Goal: Find specific page/section: Find specific page/section

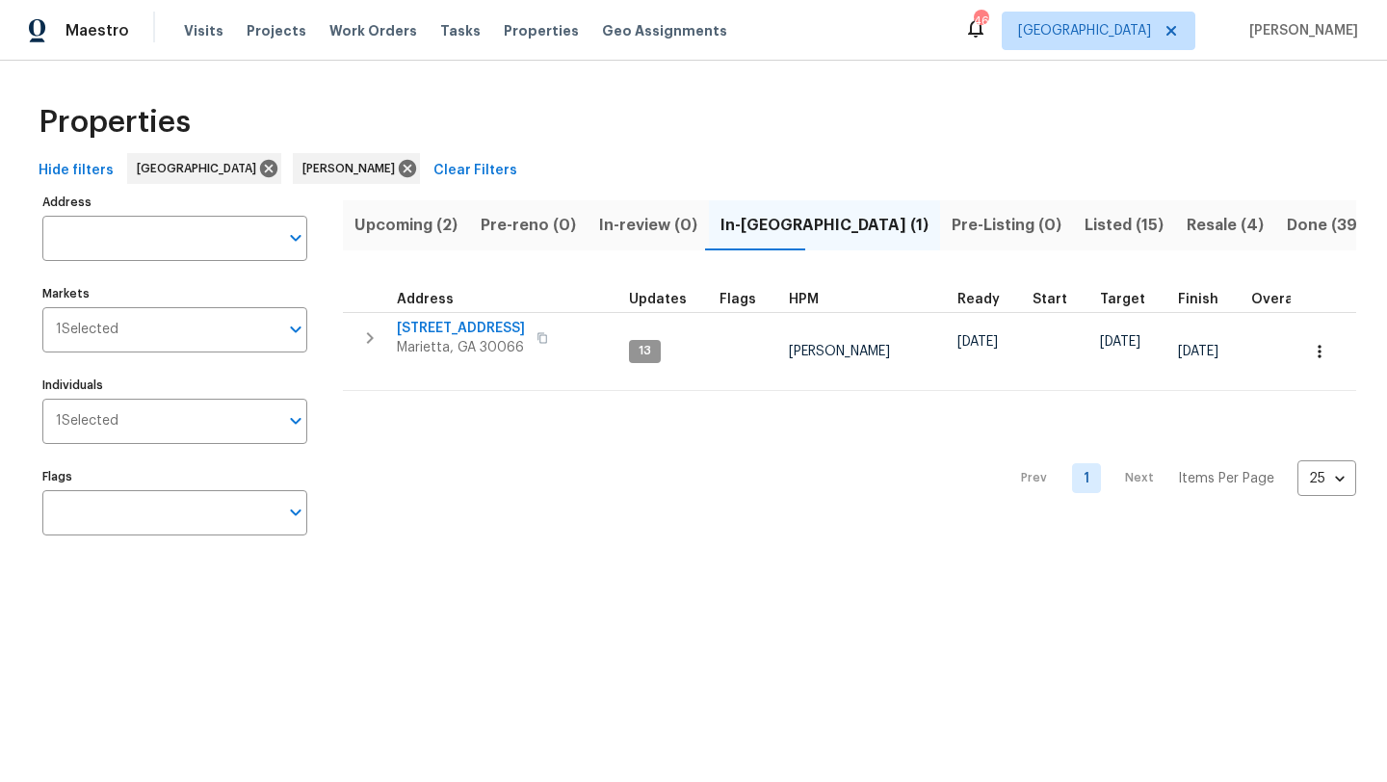
click at [439, 232] on span "Upcoming (2)" at bounding box center [405, 225] width 103 height 27
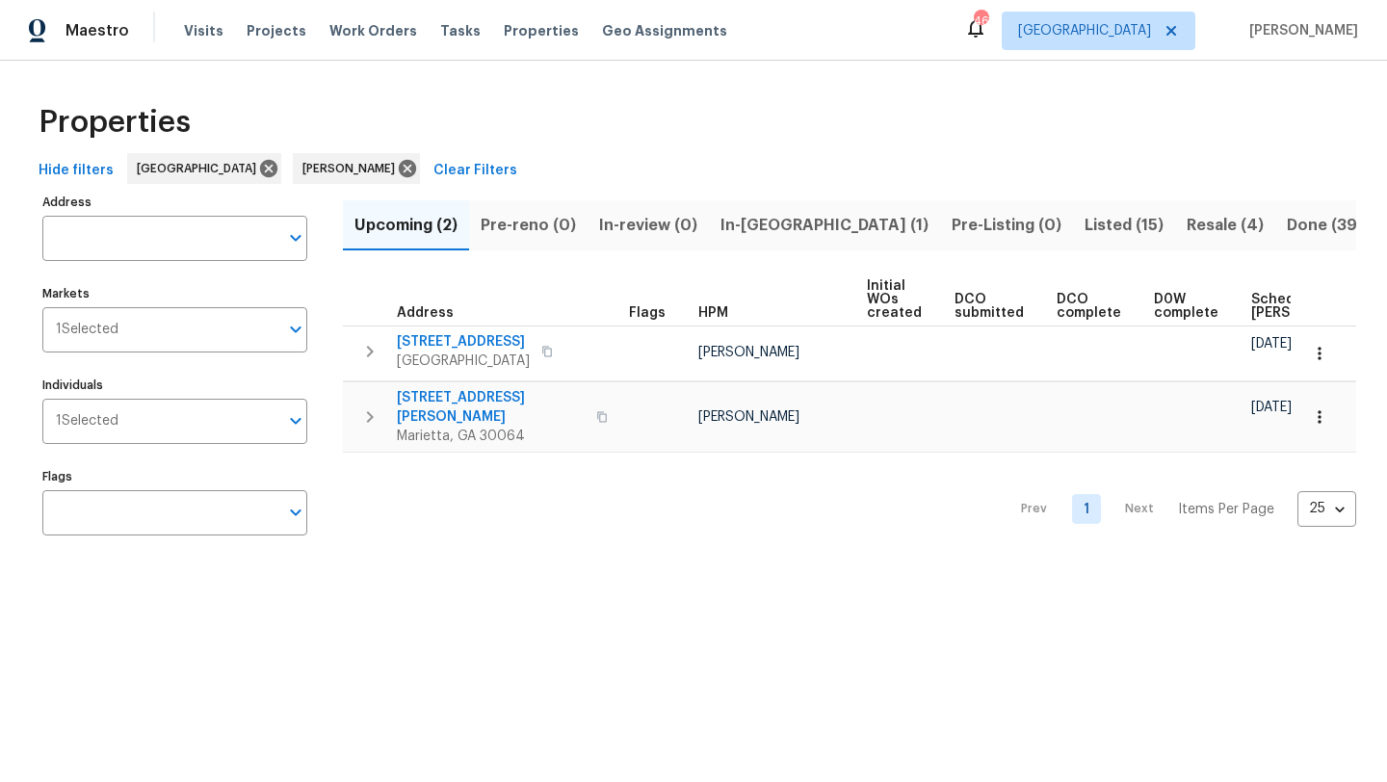
click at [757, 233] on span "In-[GEOGRAPHIC_DATA] (1)" at bounding box center [824, 225] width 208 height 27
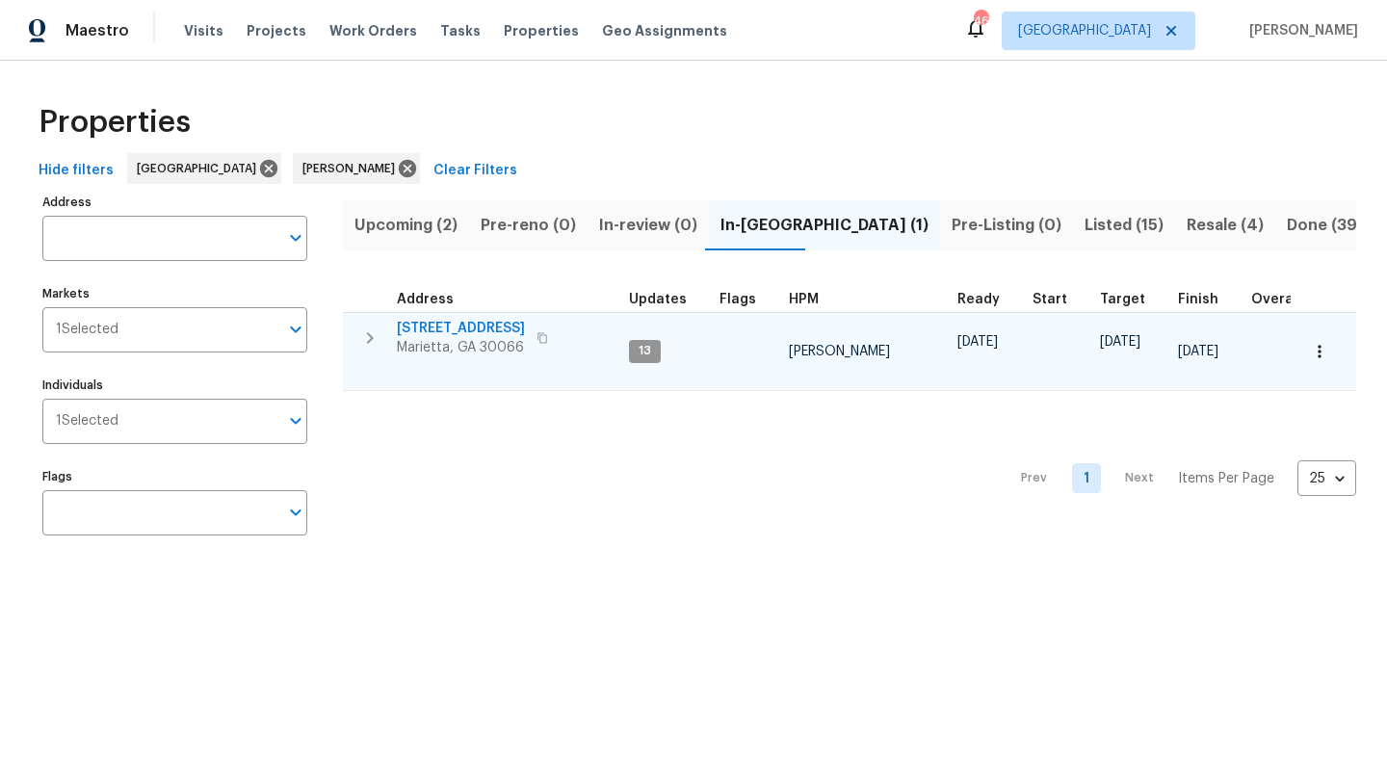
click at [491, 333] on span "692 Suholden Cir" at bounding box center [461, 328] width 128 height 19
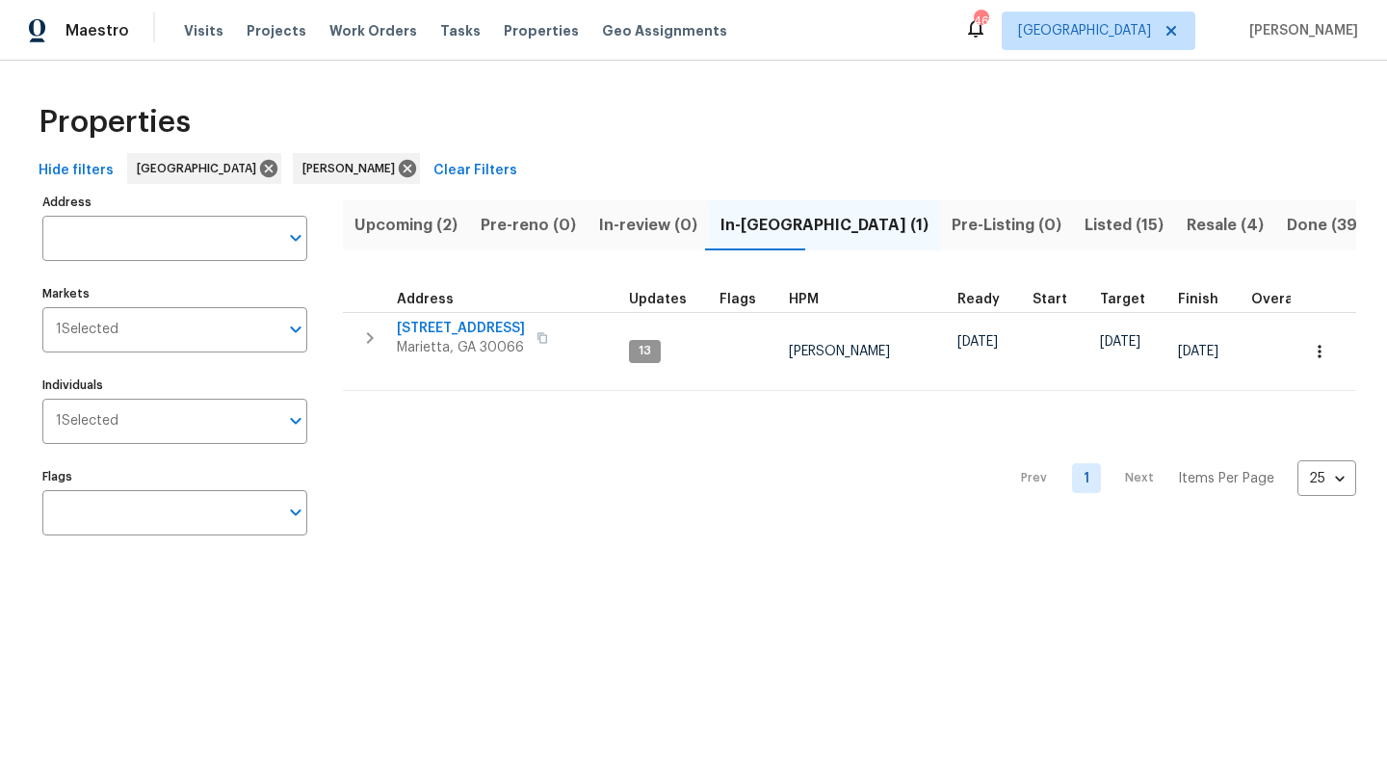
click at [1084, 233] on span "Listed (15)" at bounding box center [1123, 225] width 79 height 27
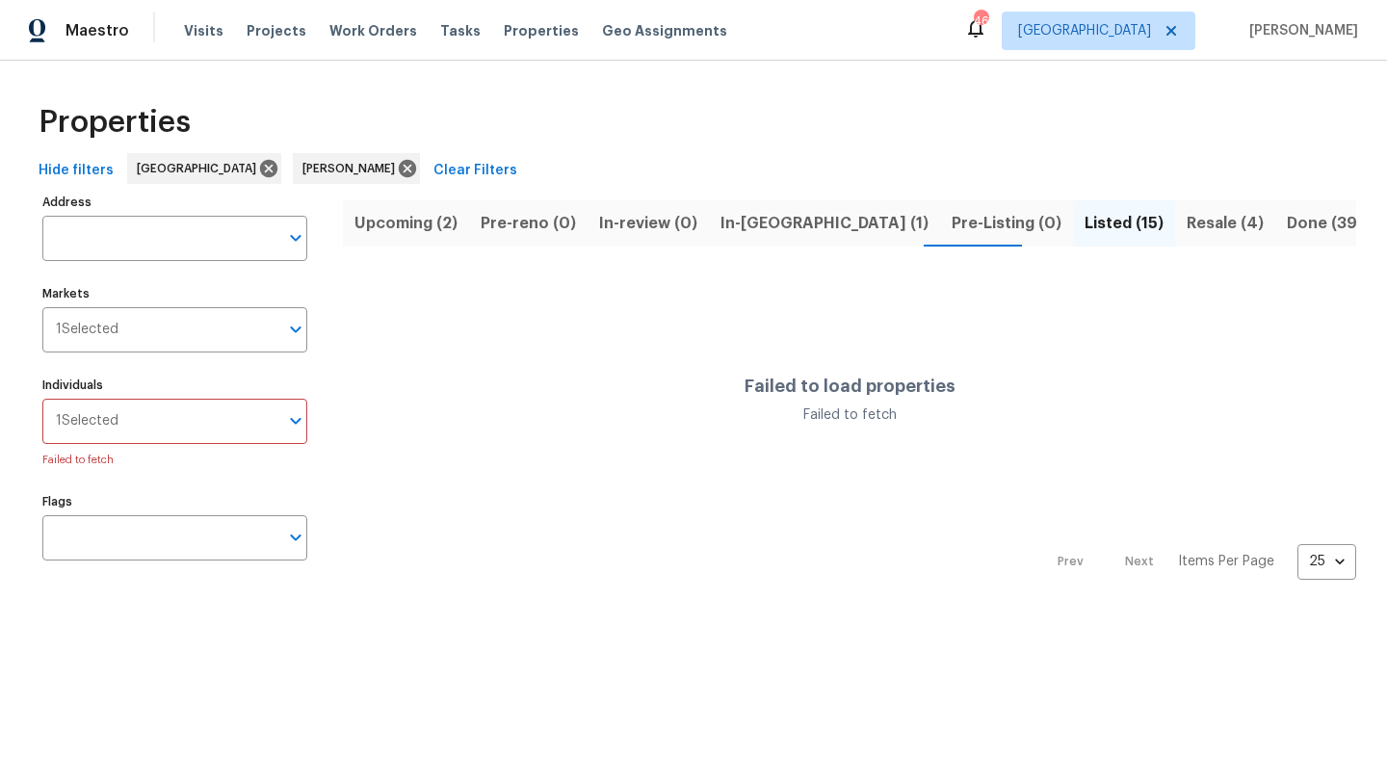
click at [919, 92] on div "Properties" at bounding box center [693, 122] width 1325 height 62
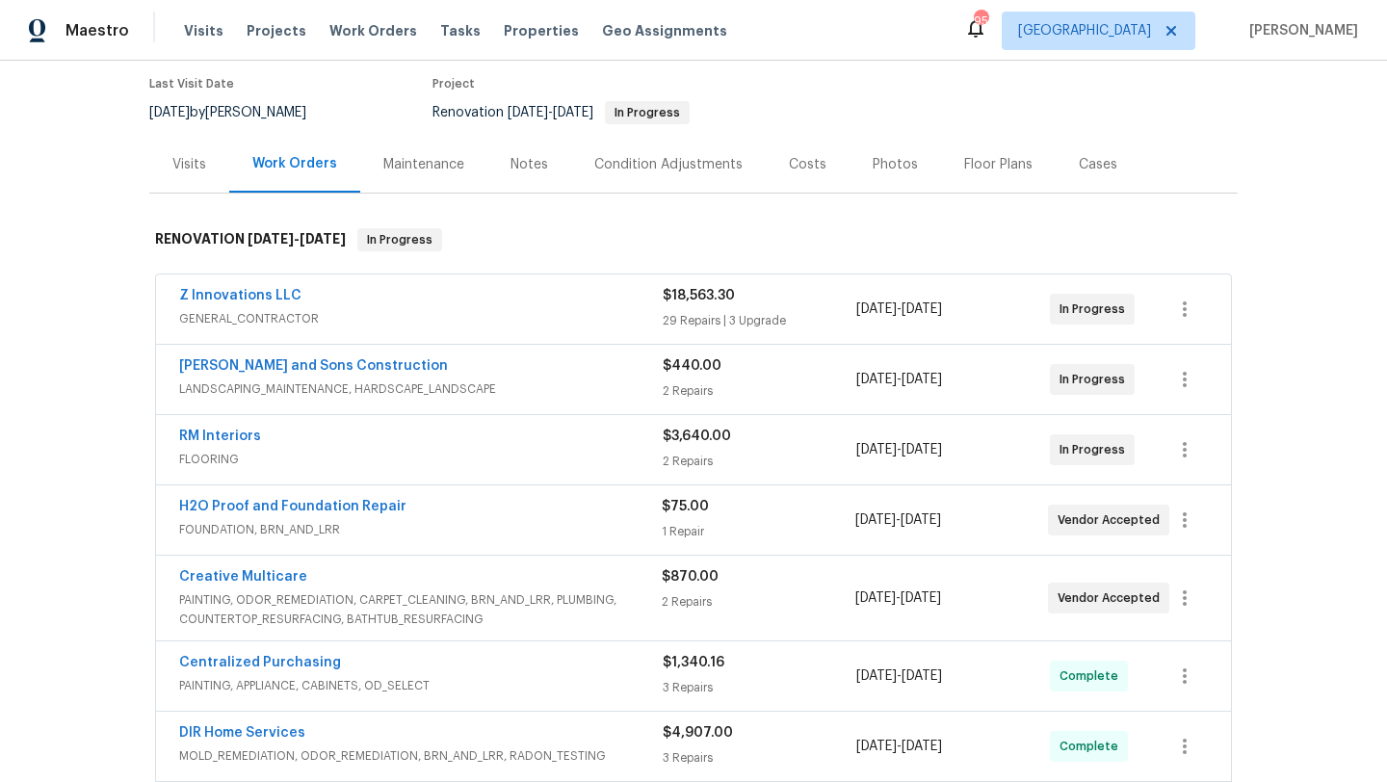
scroll to position [161, 0]
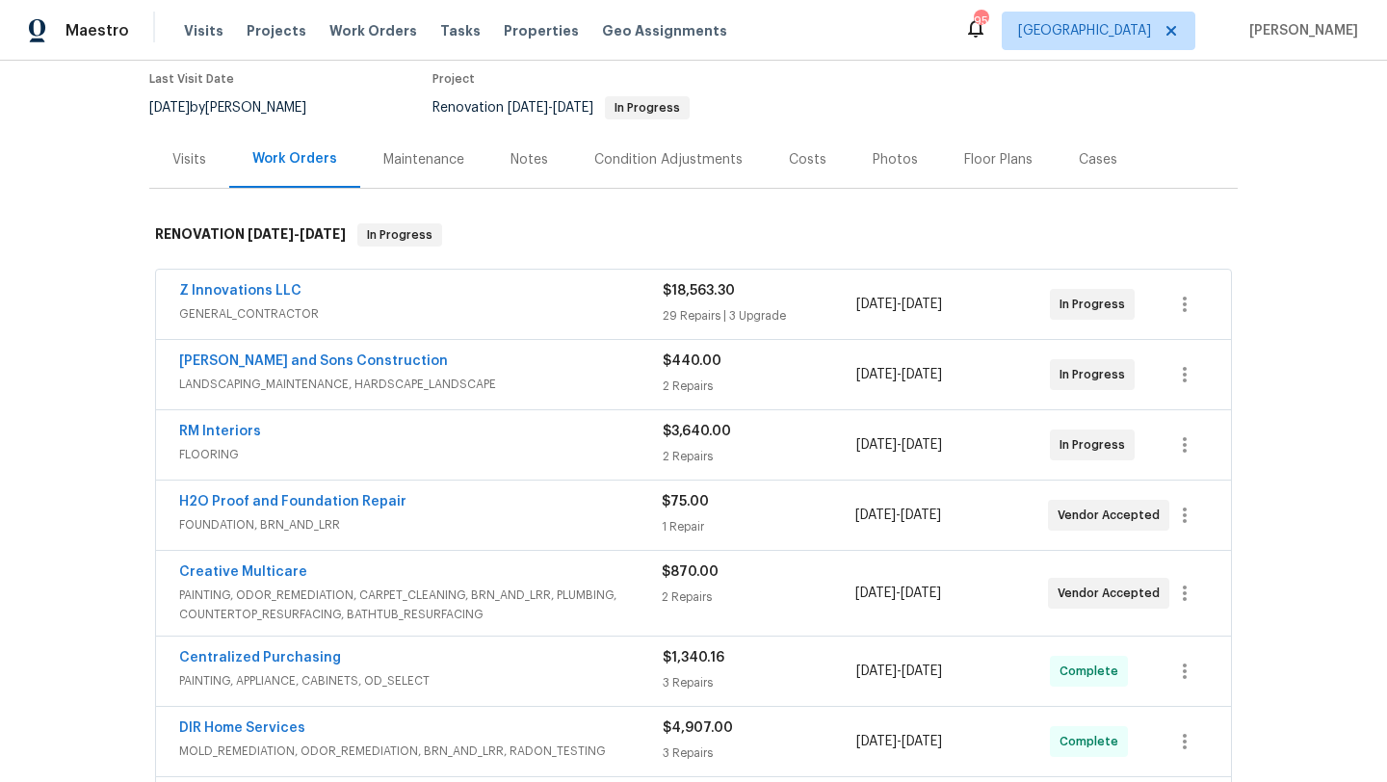
click at [335, 445] on span "FLOORING" at bounding box center [420, 454] width 483 height 19
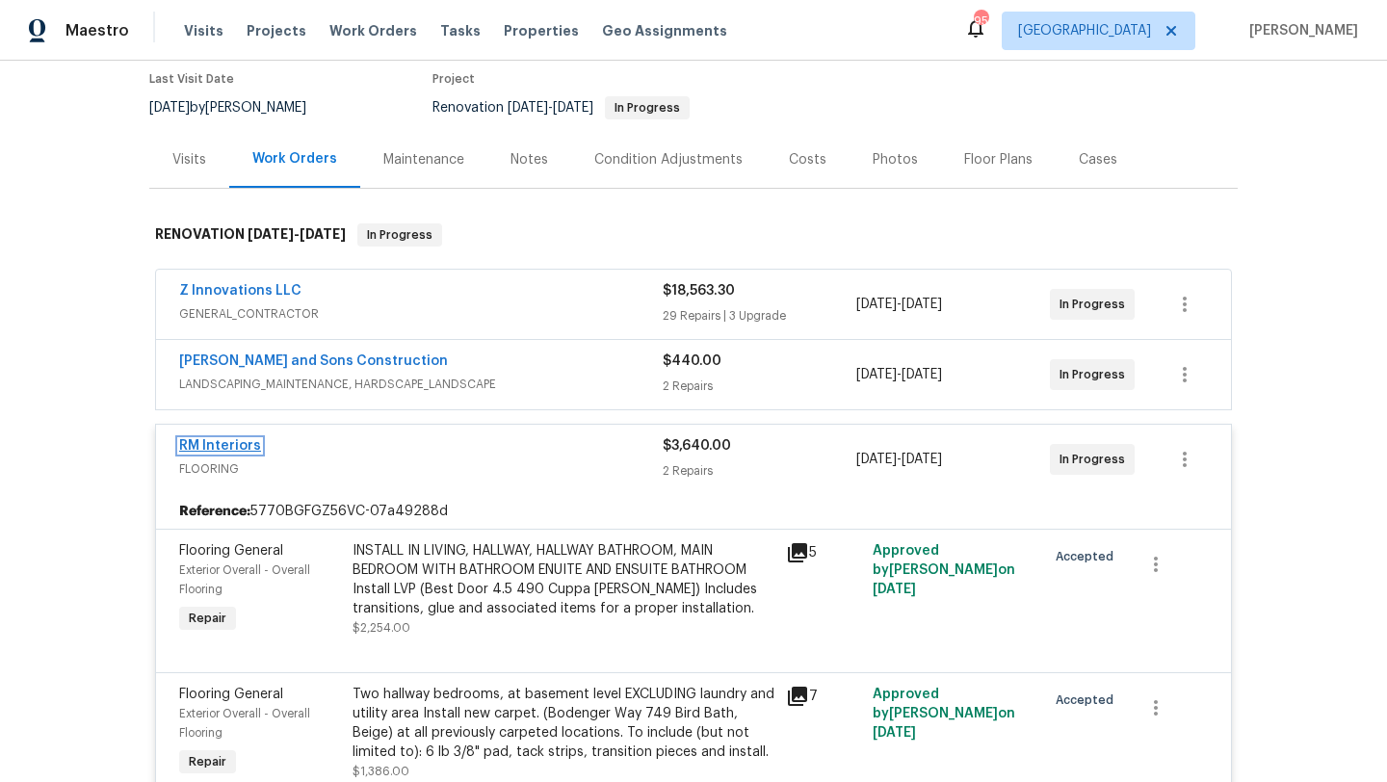
click at [246, 446] on link "RM Interiors" at bounding box center [220, 445] width 82 height 13
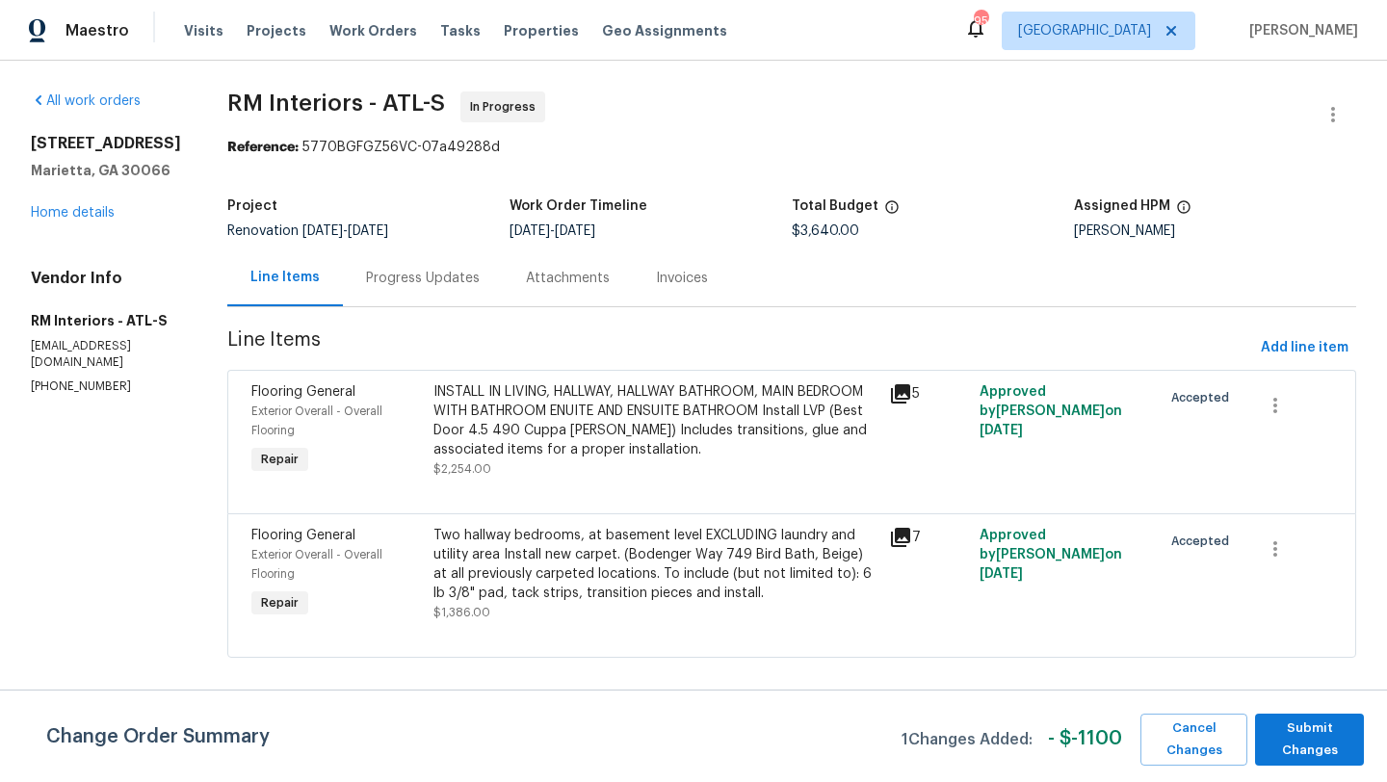
click at [394, 269] on div "Progress Updates" at bounding box center [423, 278] width 114 height 19
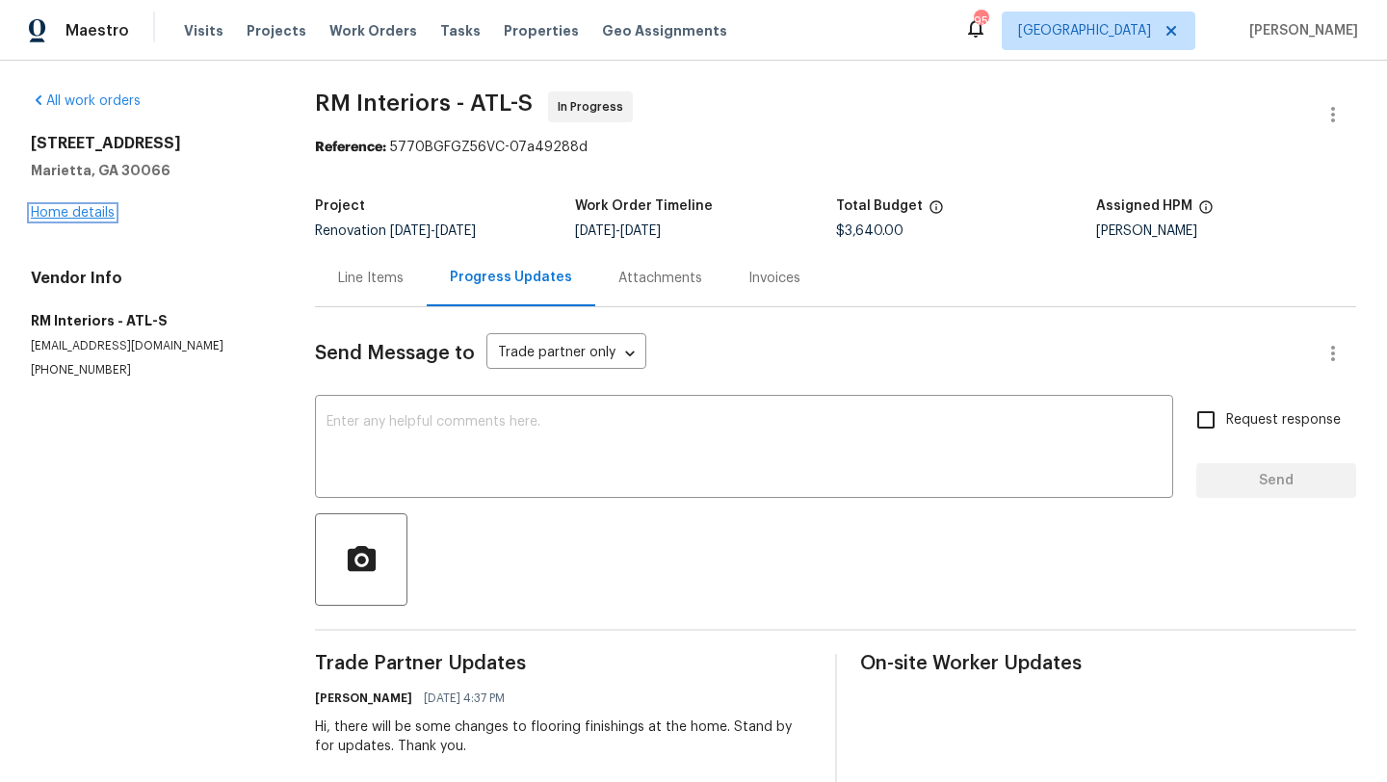
click at [104, 217] on link "Home details" at bounding box center [73, 212] width 84 height 13
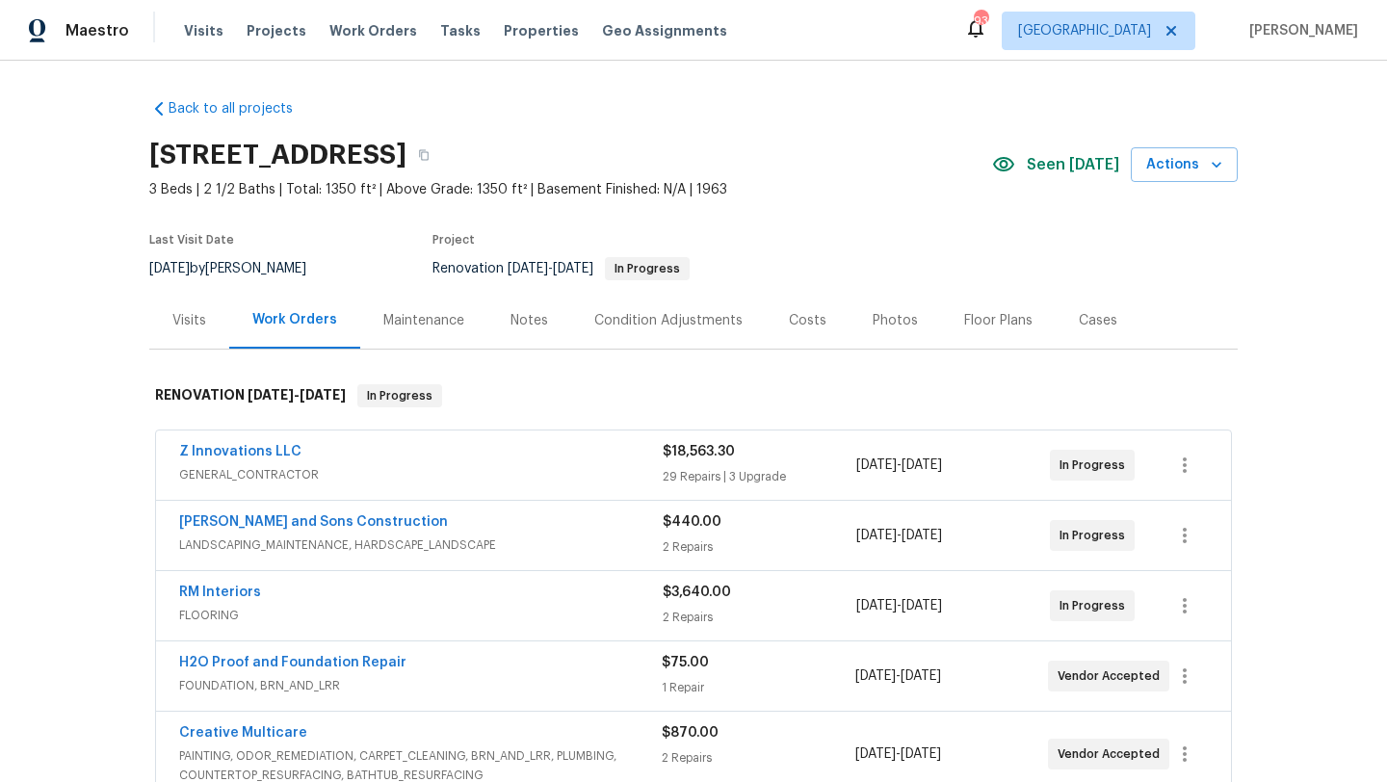
click at [954, 332] on div "Floor Plans" at bounding box center [998, 320] width 115 height 57
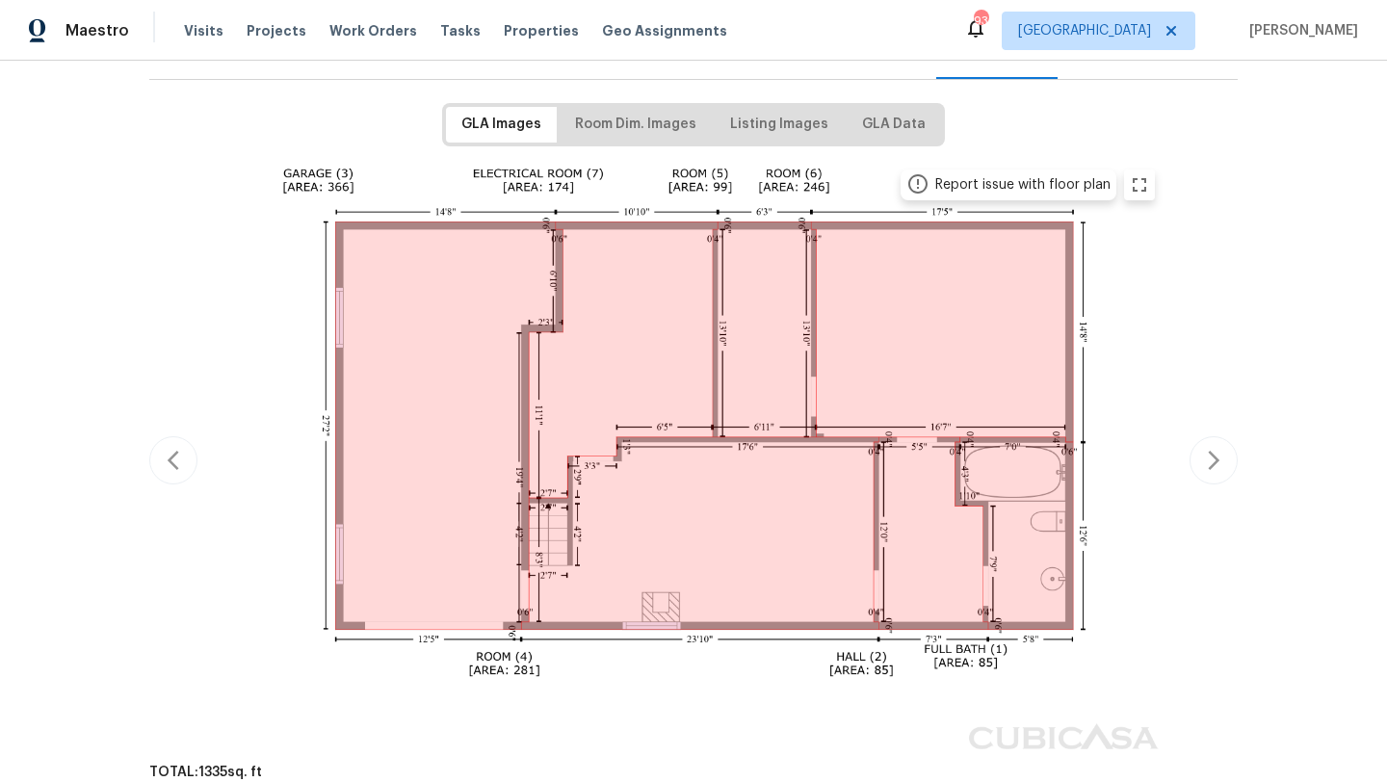
scroll to position [272, 0]
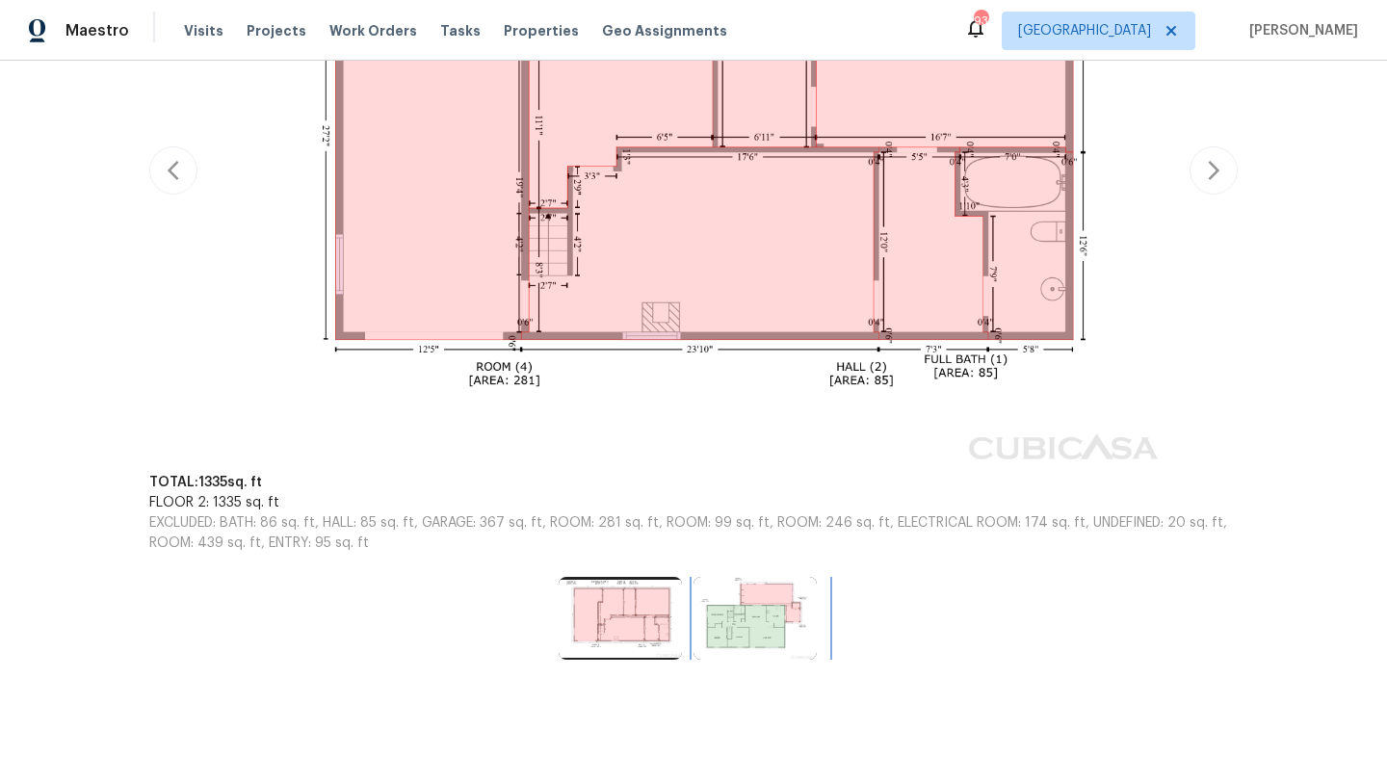
click at [744, 639] on img at bounding box center [754, 618] width 123 height 83
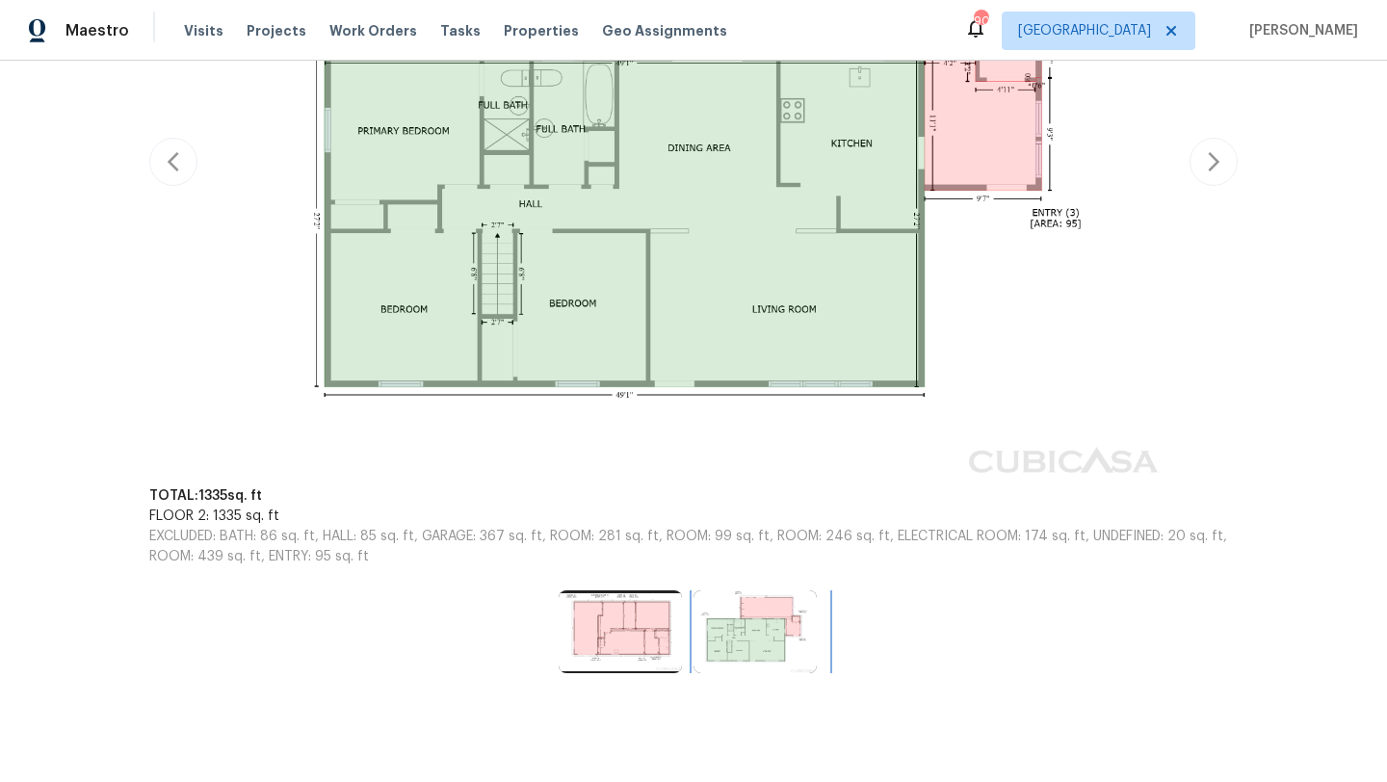
scroll to position [600, 0]
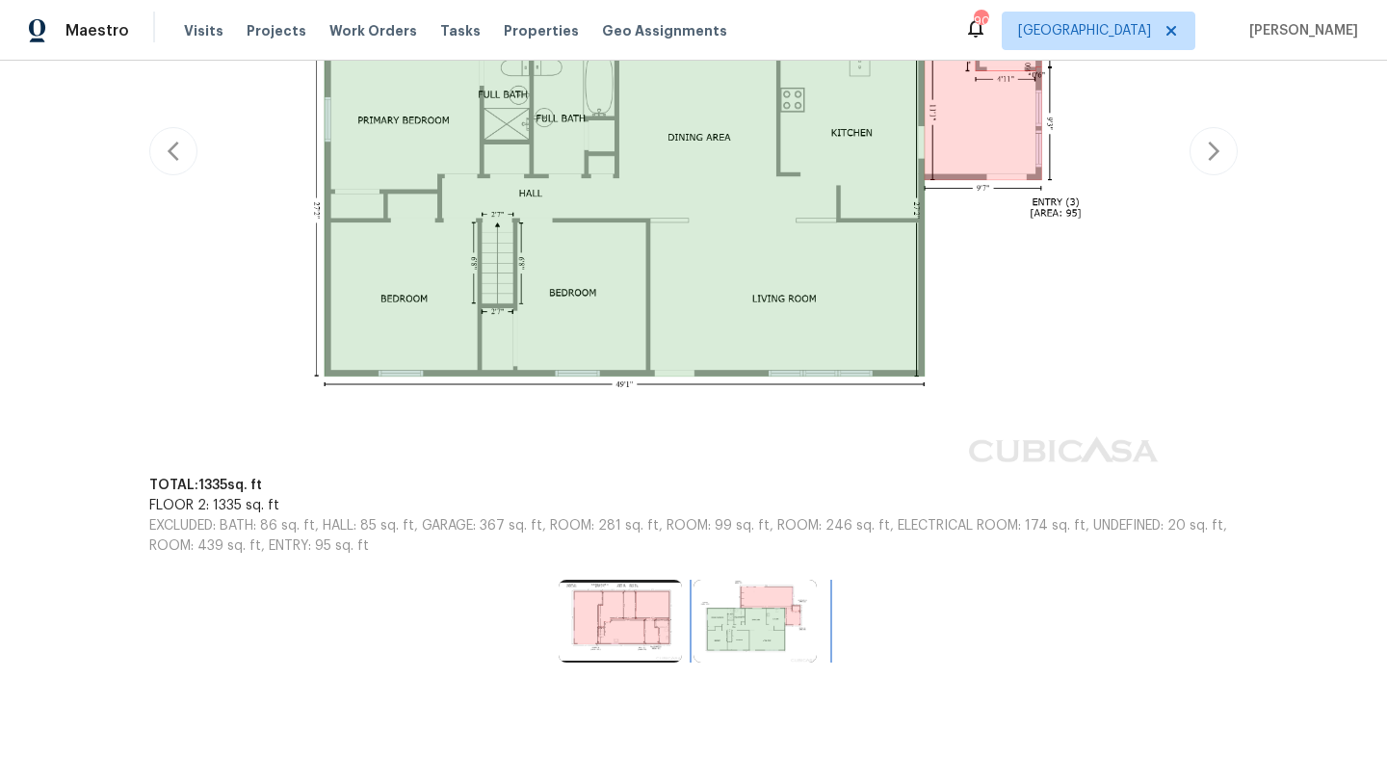
click at [739, 591] on img at bounding box center [754, 621] width 123 height 83
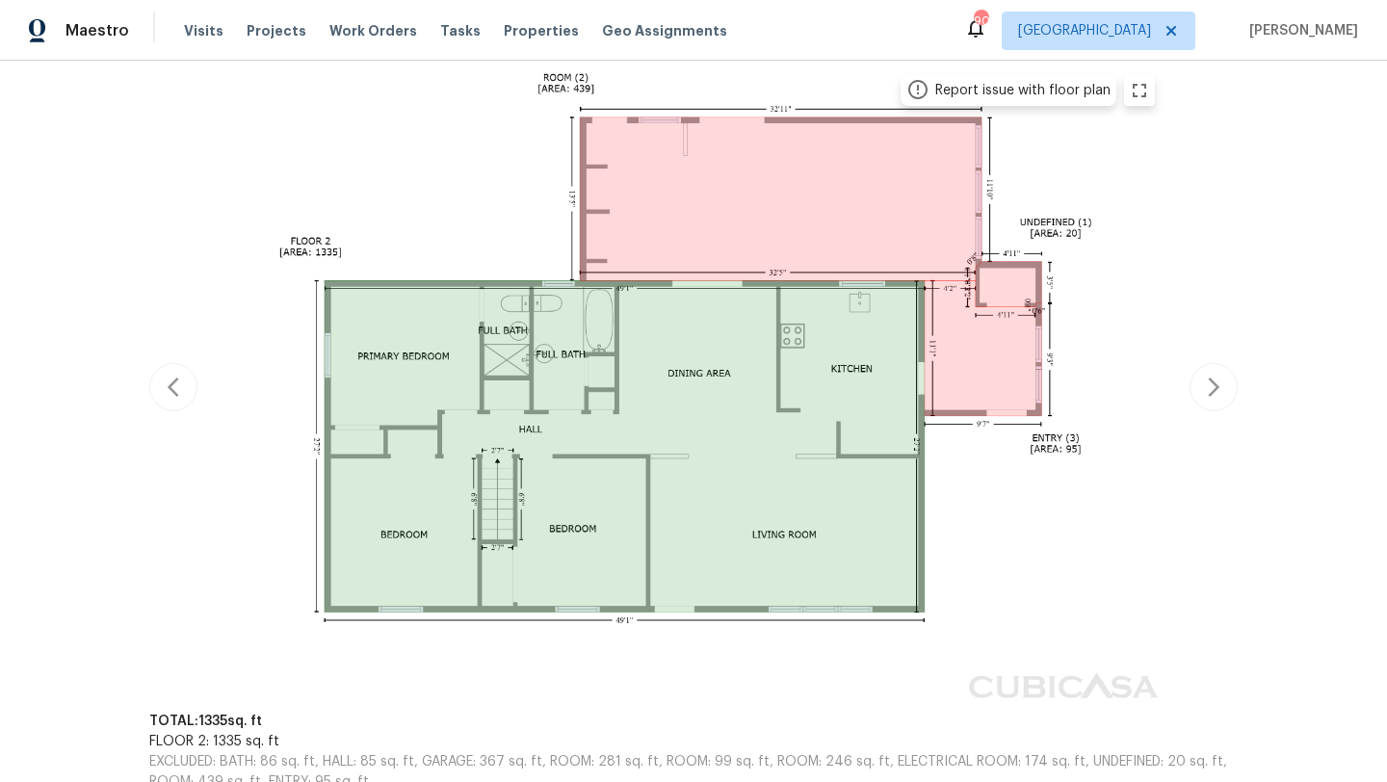
scroll to position [357, 0]
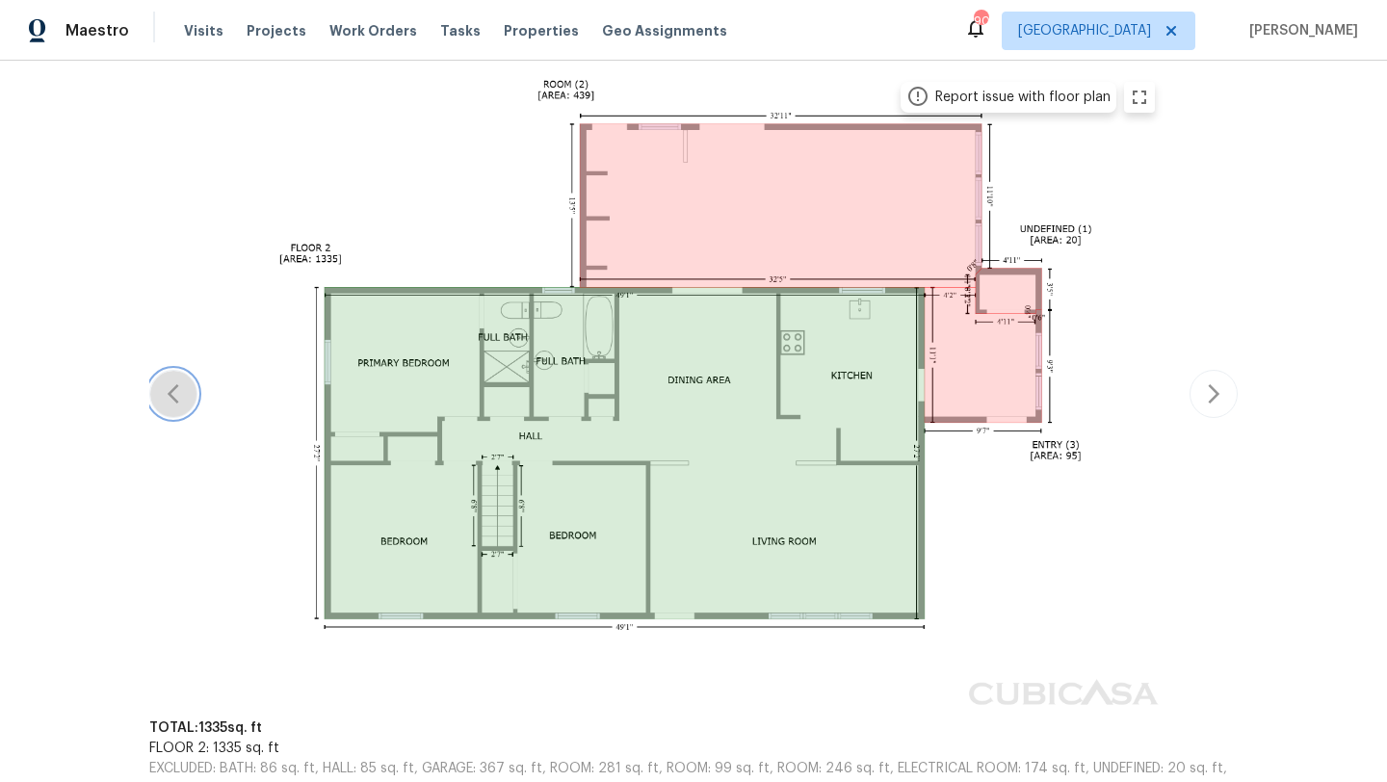
click at [174, 399] on icon "button" at bounding box center [174, 393] width 12 height 19
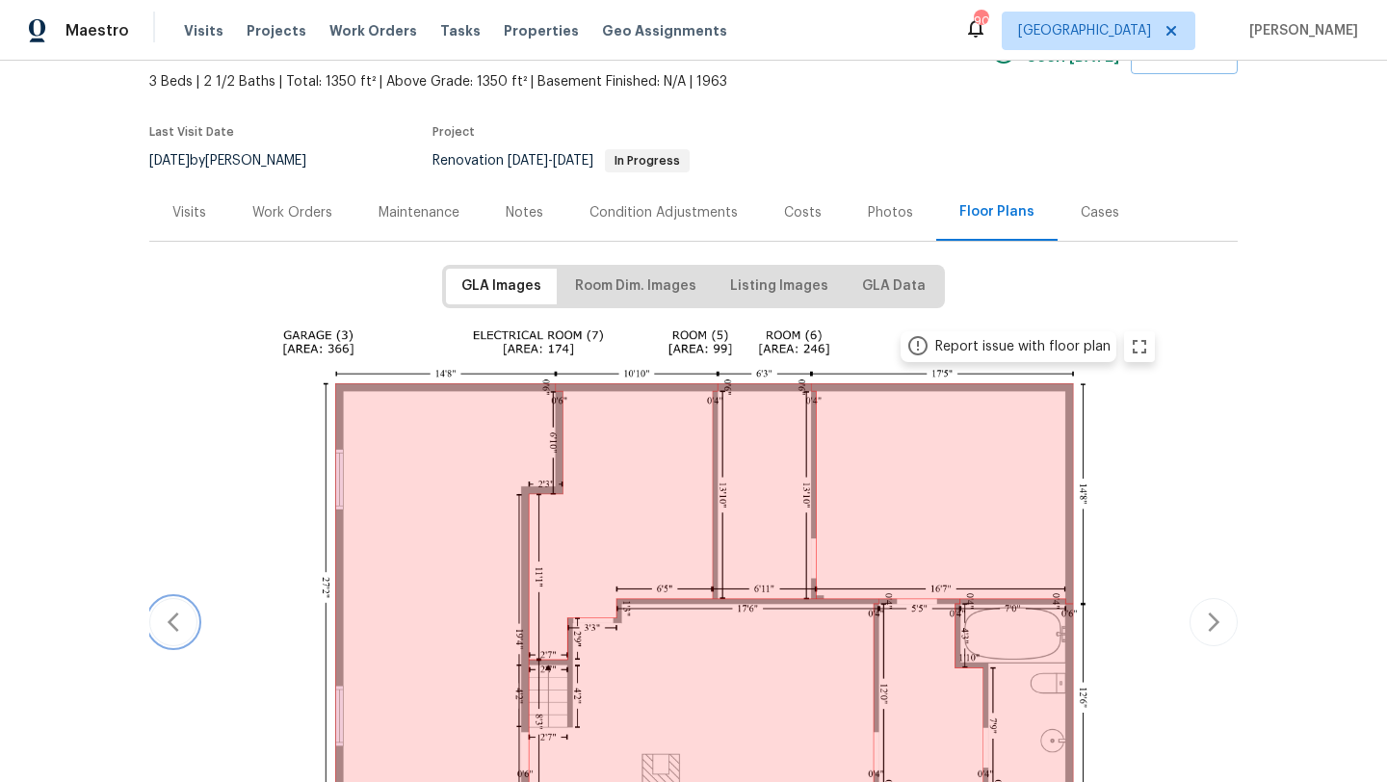
scroll to position [0, 0]
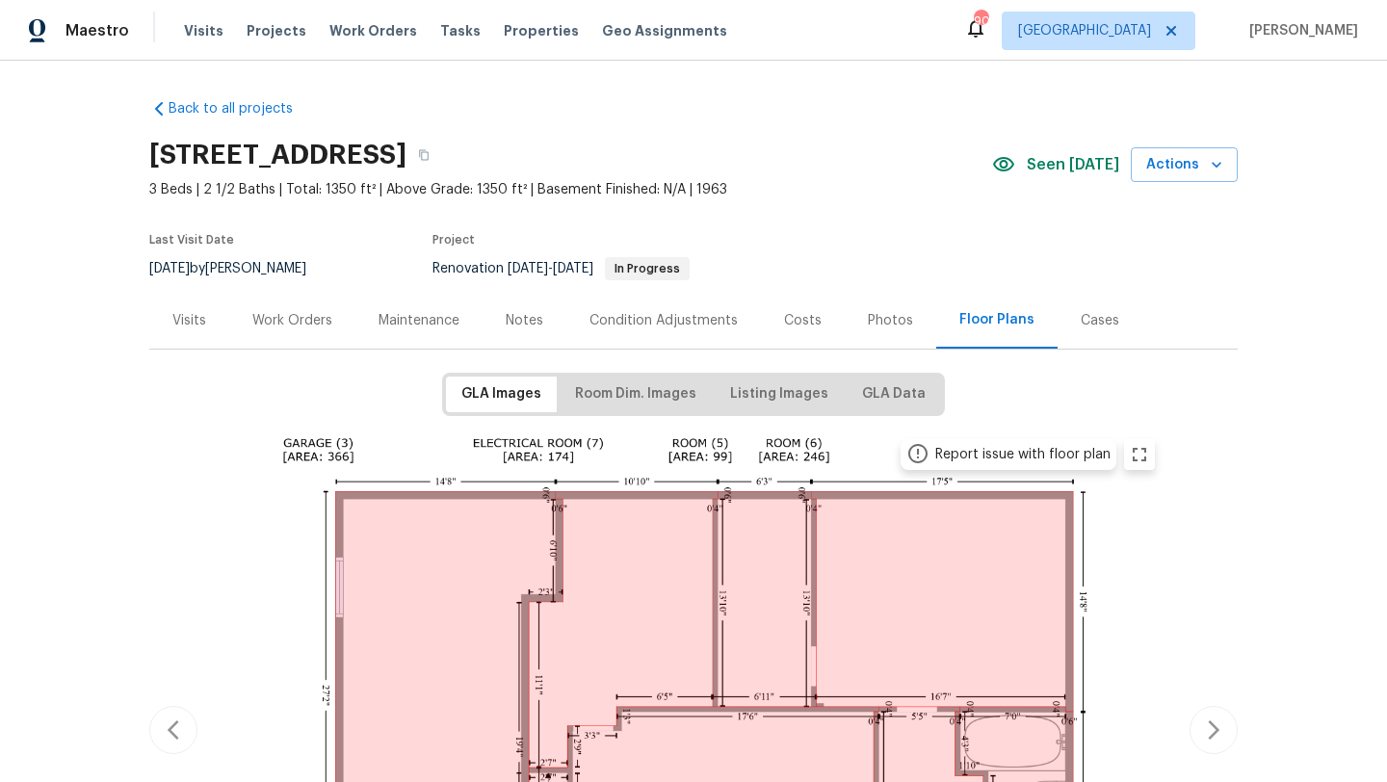
click at [201, 322] on div "Visits" at bounding box center [189, 320] width 34 height 19
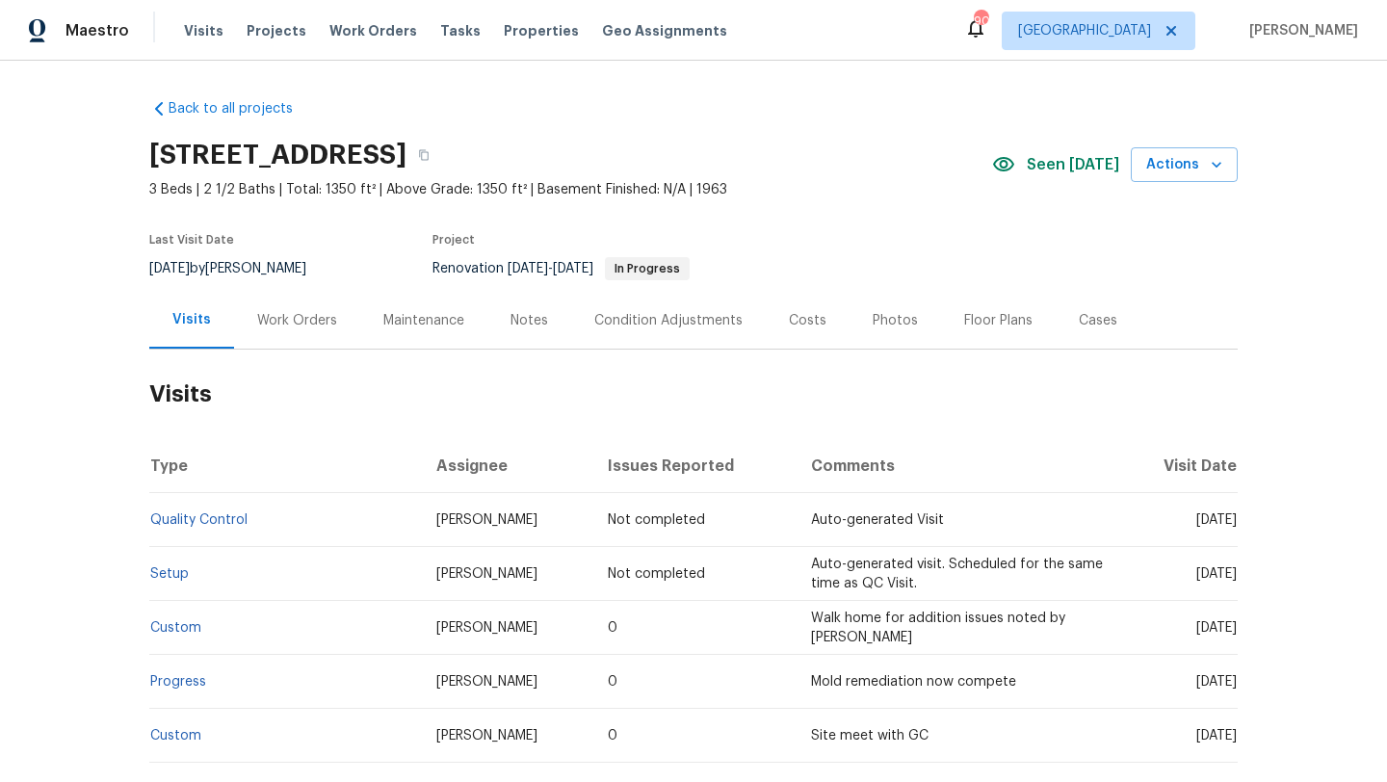
click at [257, 319] on div "Work Orders" at bounding box center [297, 320] width 80 height 19
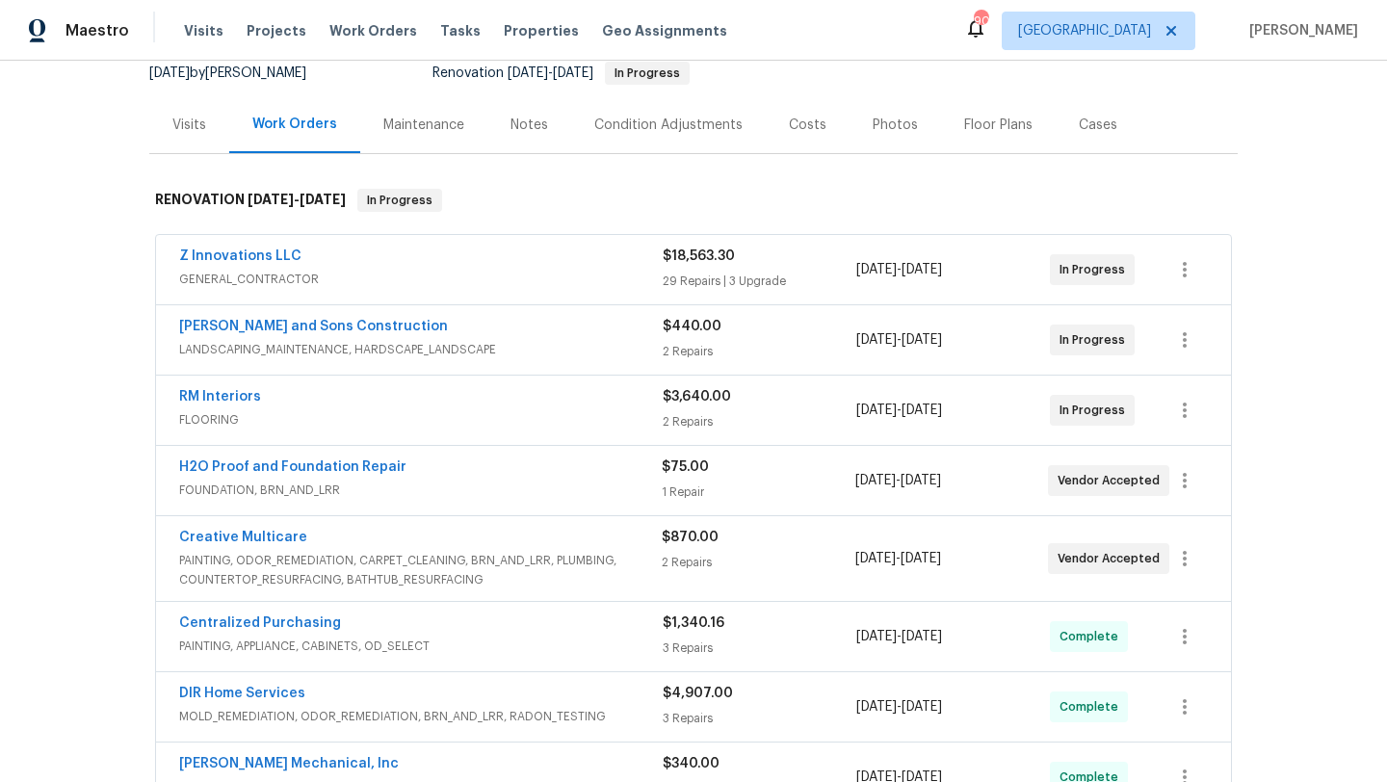
scroll to position [588, 0]
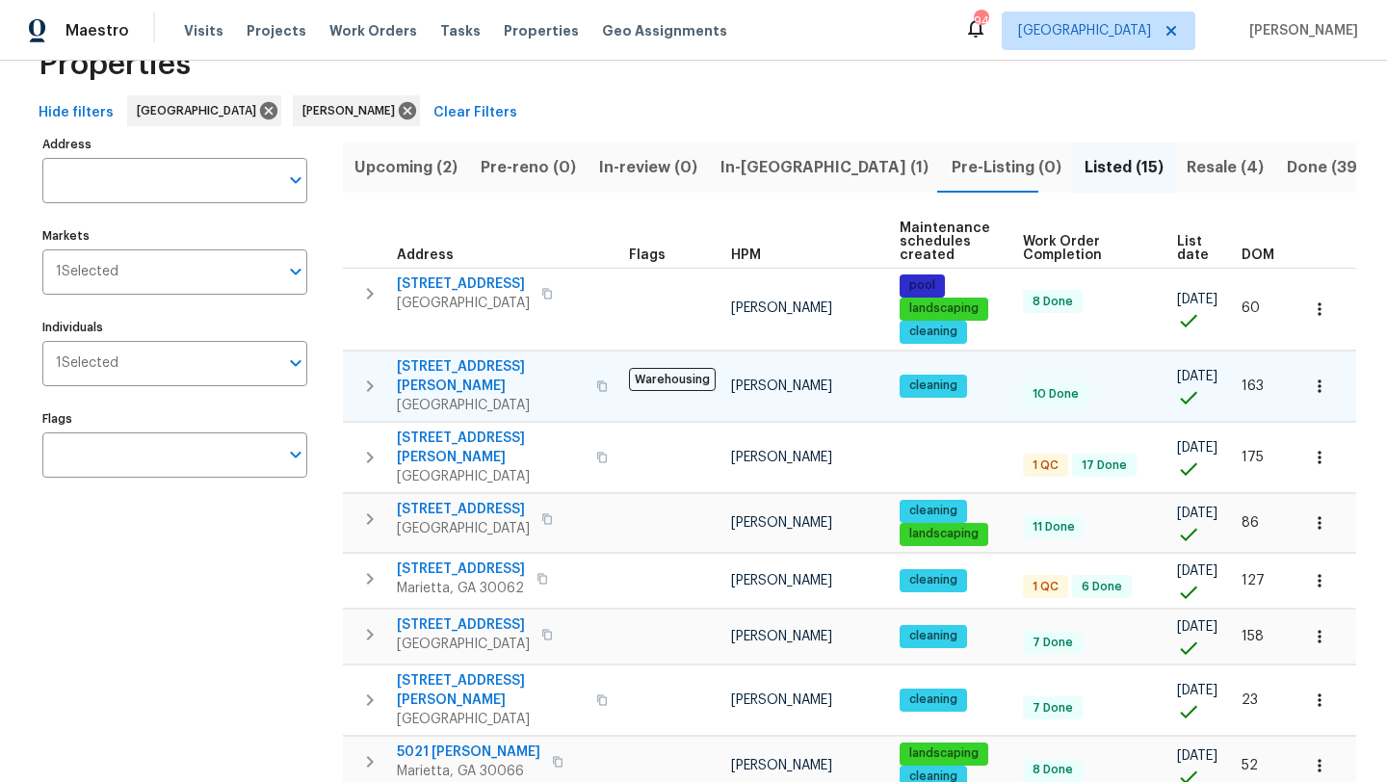
scroll to position [60, 0]
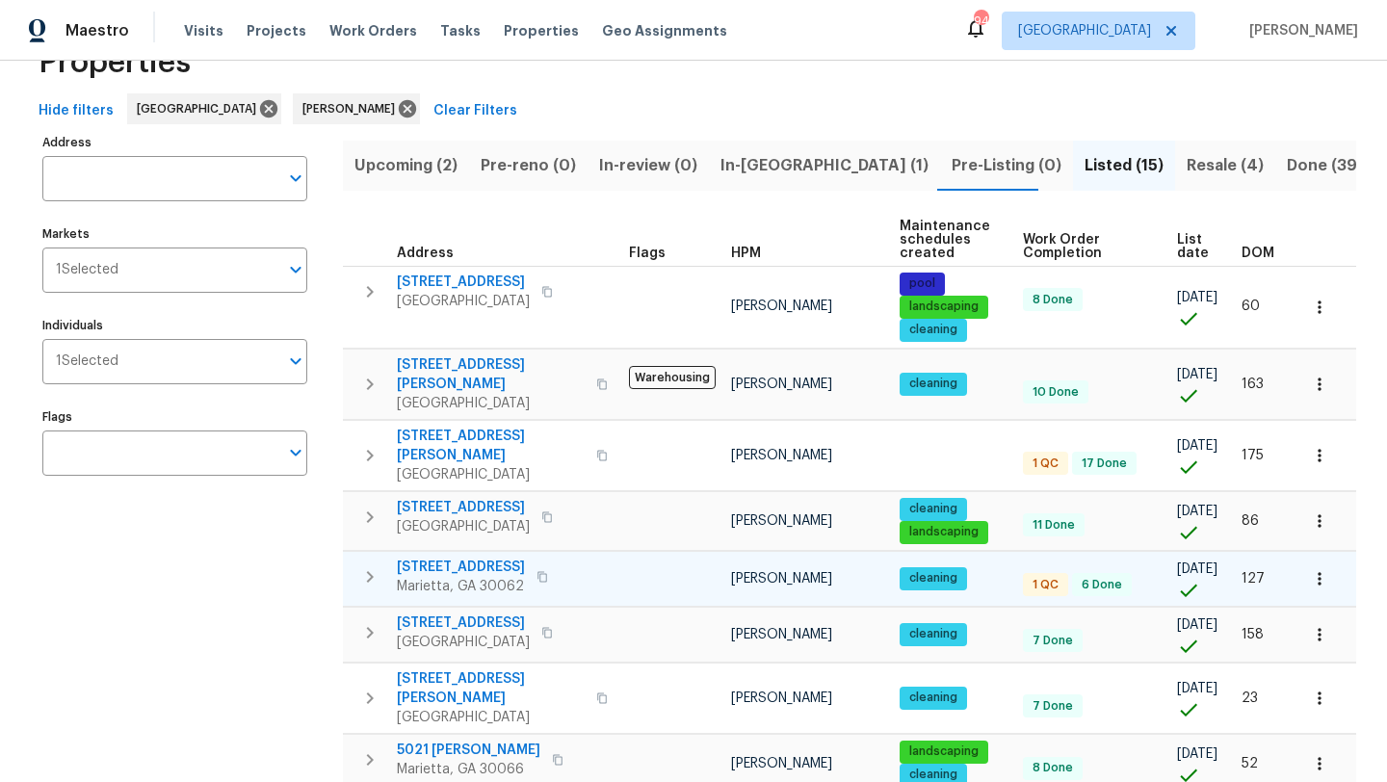
click at [496, 558] on span "2252 Carefree Cir # 3" at bounding box center [461, 567] width 128 height 19
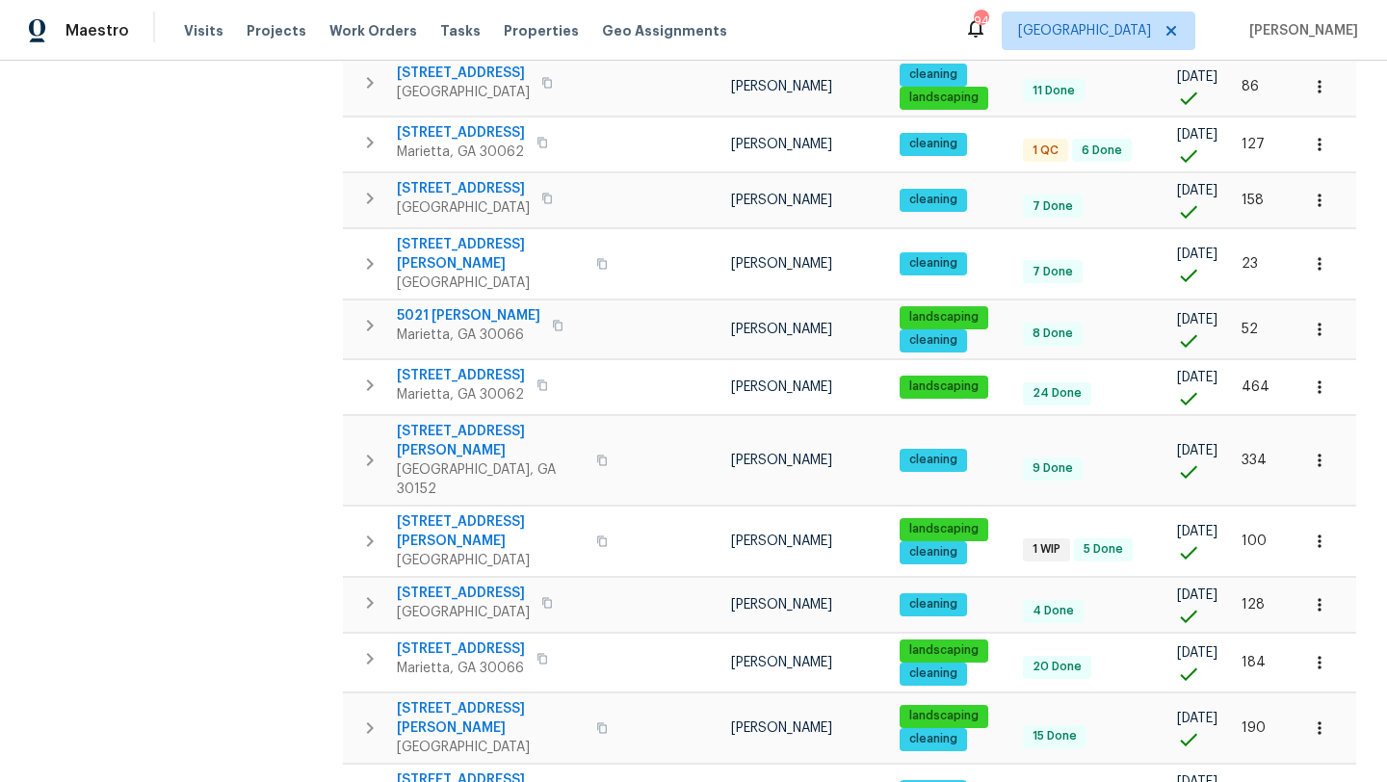
scroll to position [535, 0]
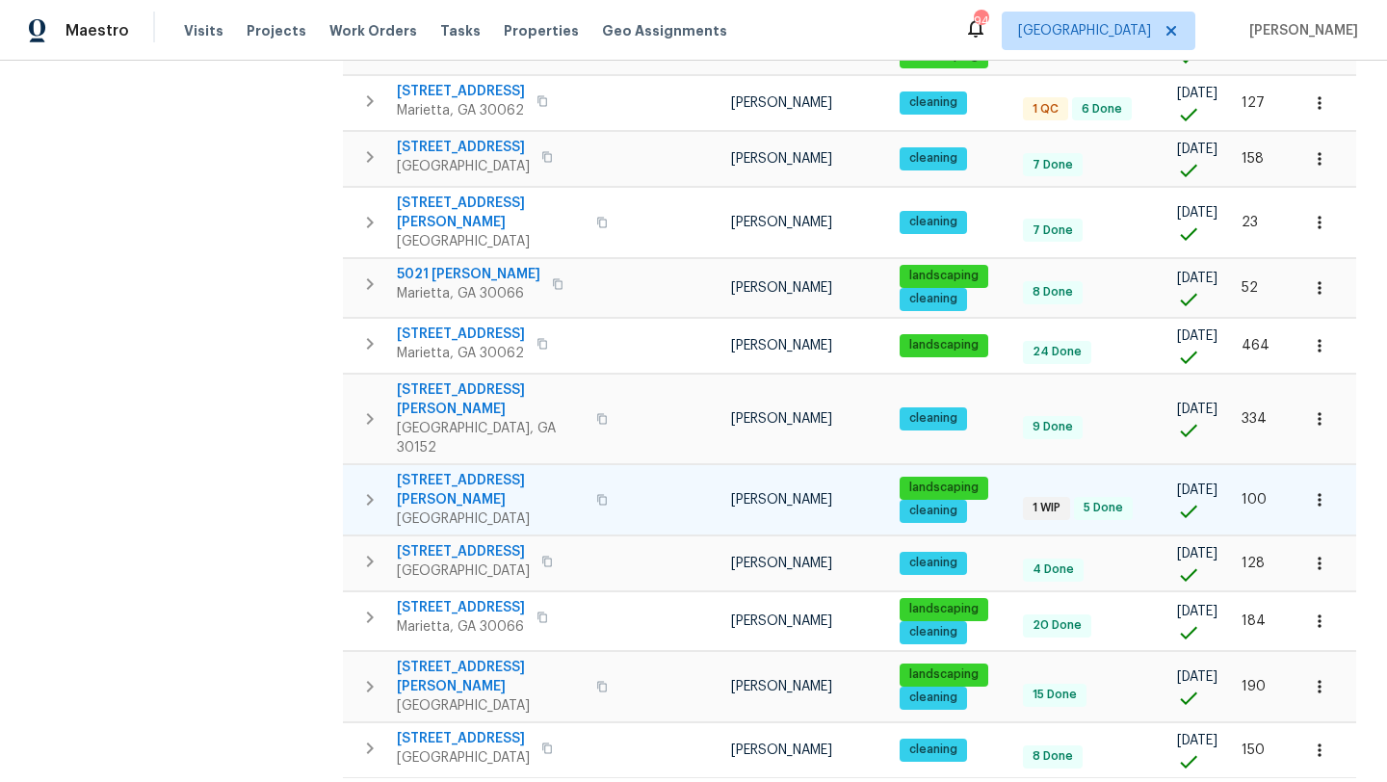
click at [467, 471] on span "58 Hamil Ct NW" at bounding box center [491, 490] width 188 height 39
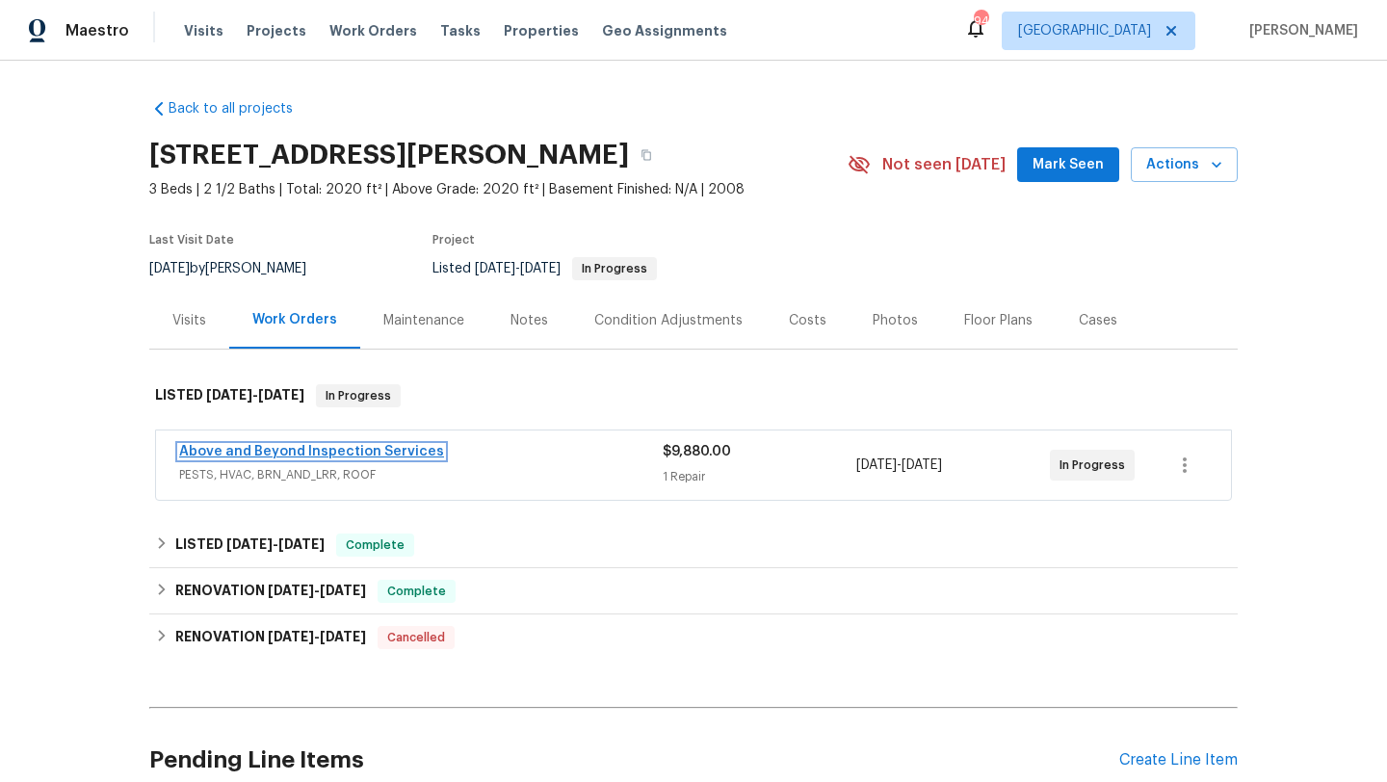
click at [376, 451] on link "Above and Beyond Inspection Services" at bounding box center [311, 451] width 265 height 13
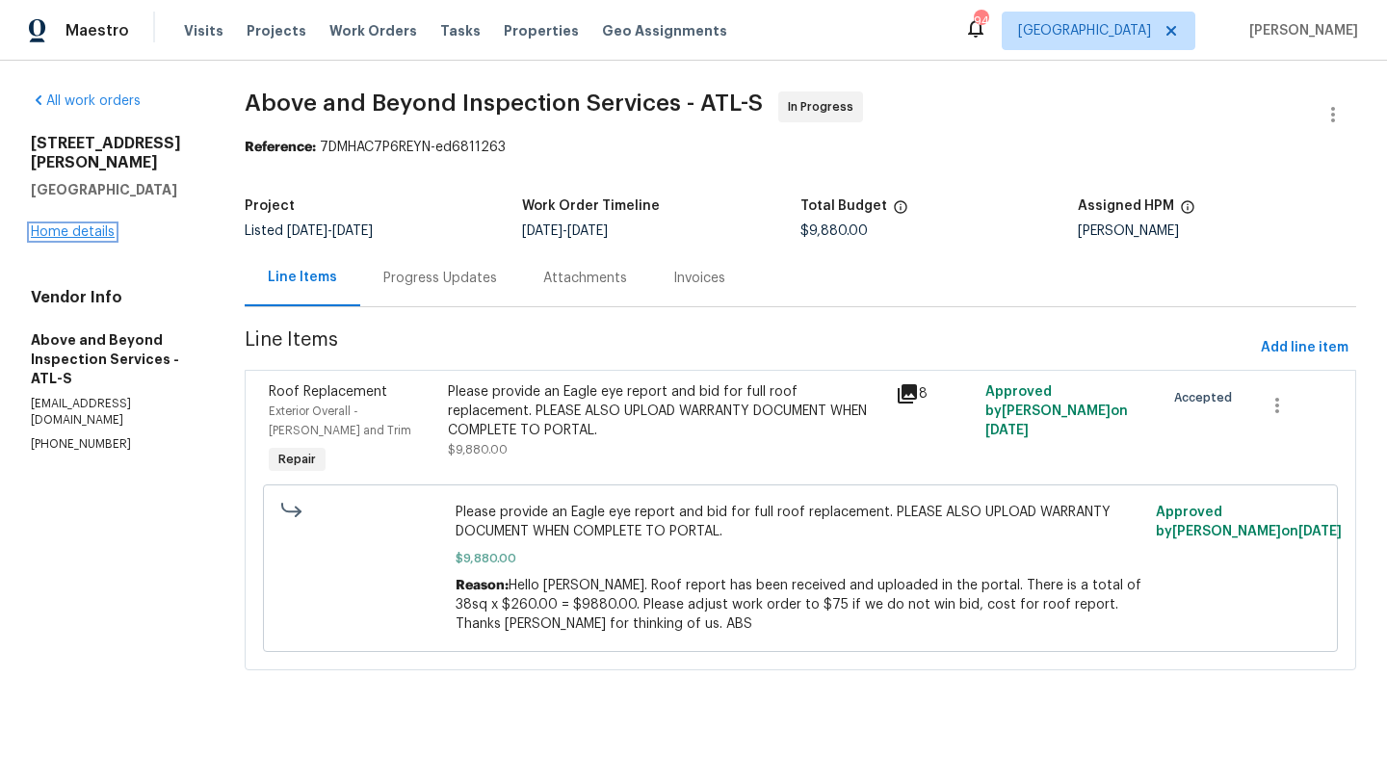
click at [105, 225] on link "Home details" at bounding box center [73, 231] width 84 height 13
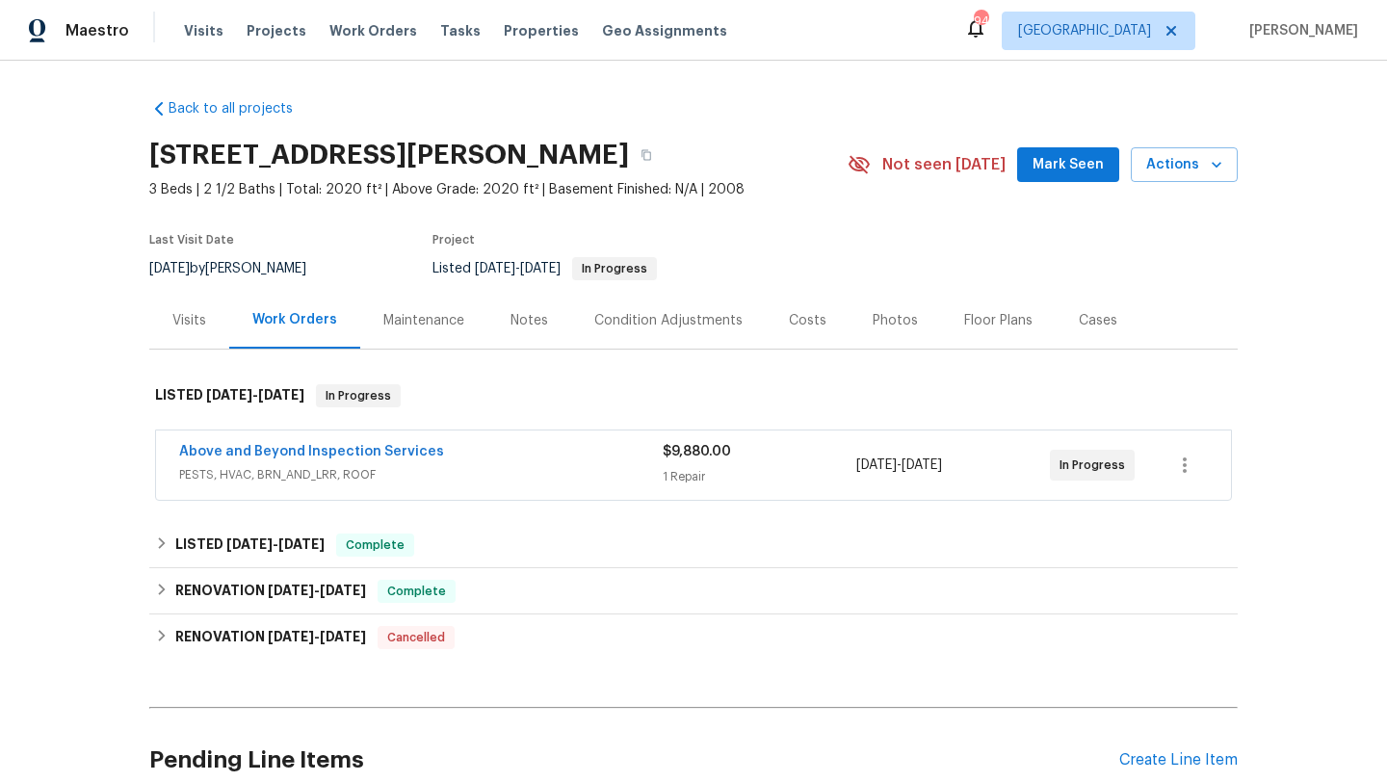
click at [1094, 181] on button "Mark Seen" at bounding box center [1068, 165] width 102 height 36
